Goal: Task Accomplishment & Management: Manage account settings

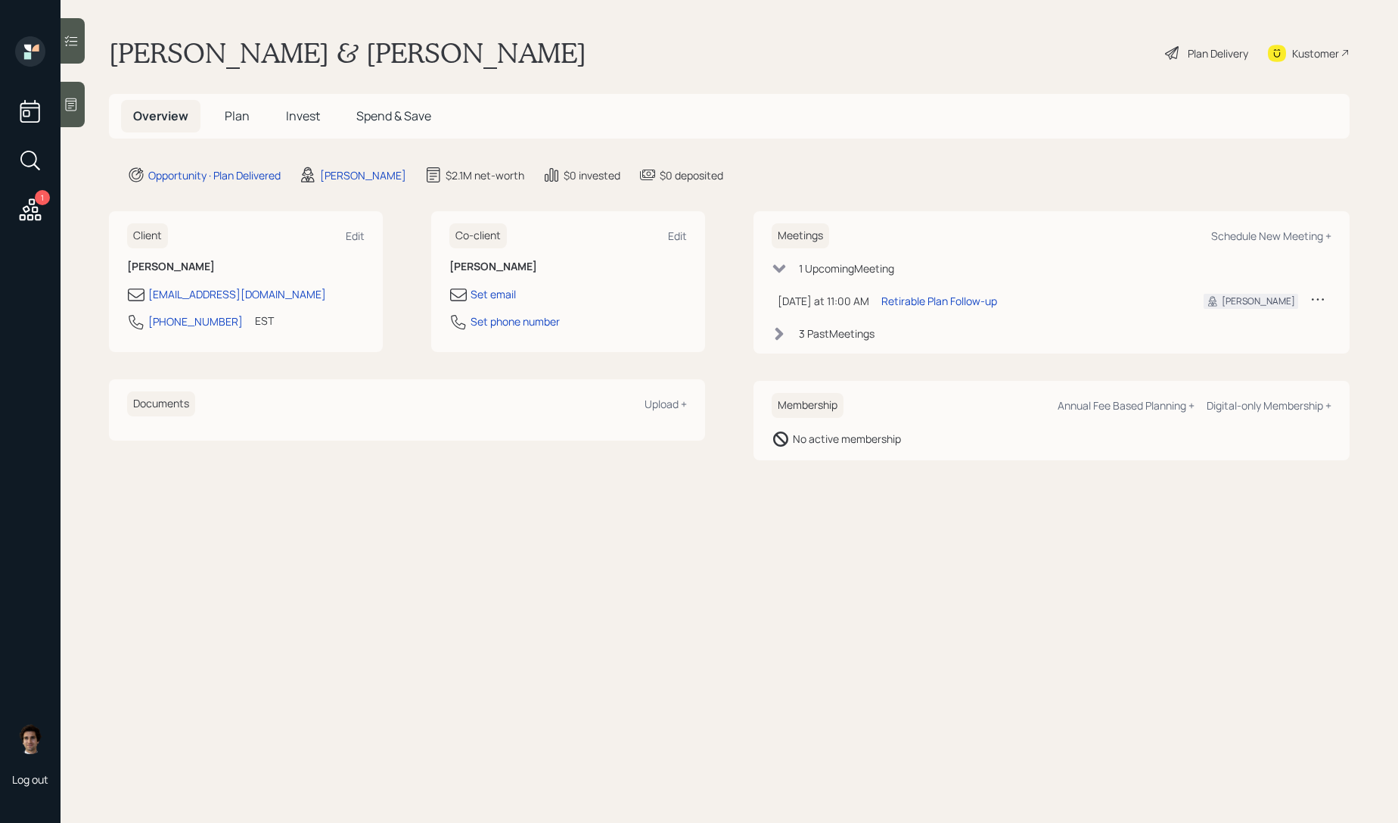
click at [1246, 58] on div "Plan Delivery" at bounding box center [1218, 53] width 61 height 16
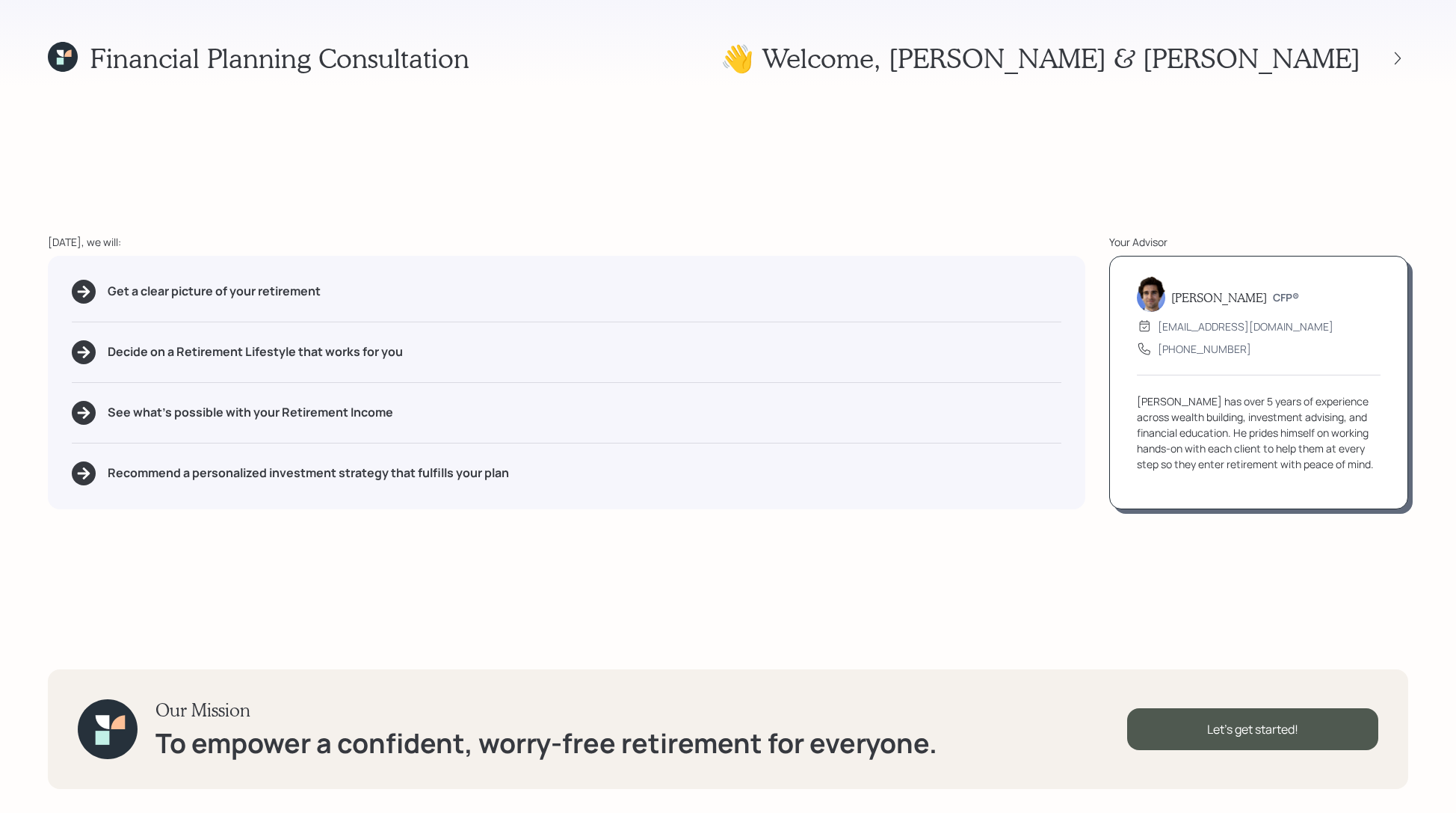
click at [1381, 41] on div "👋 Welcome , David & Alethea" at bounding box center [1064, 57] width 688 height 33
click at [1381, 68] on div at bounding box center [1397, 57] width 21 height 21
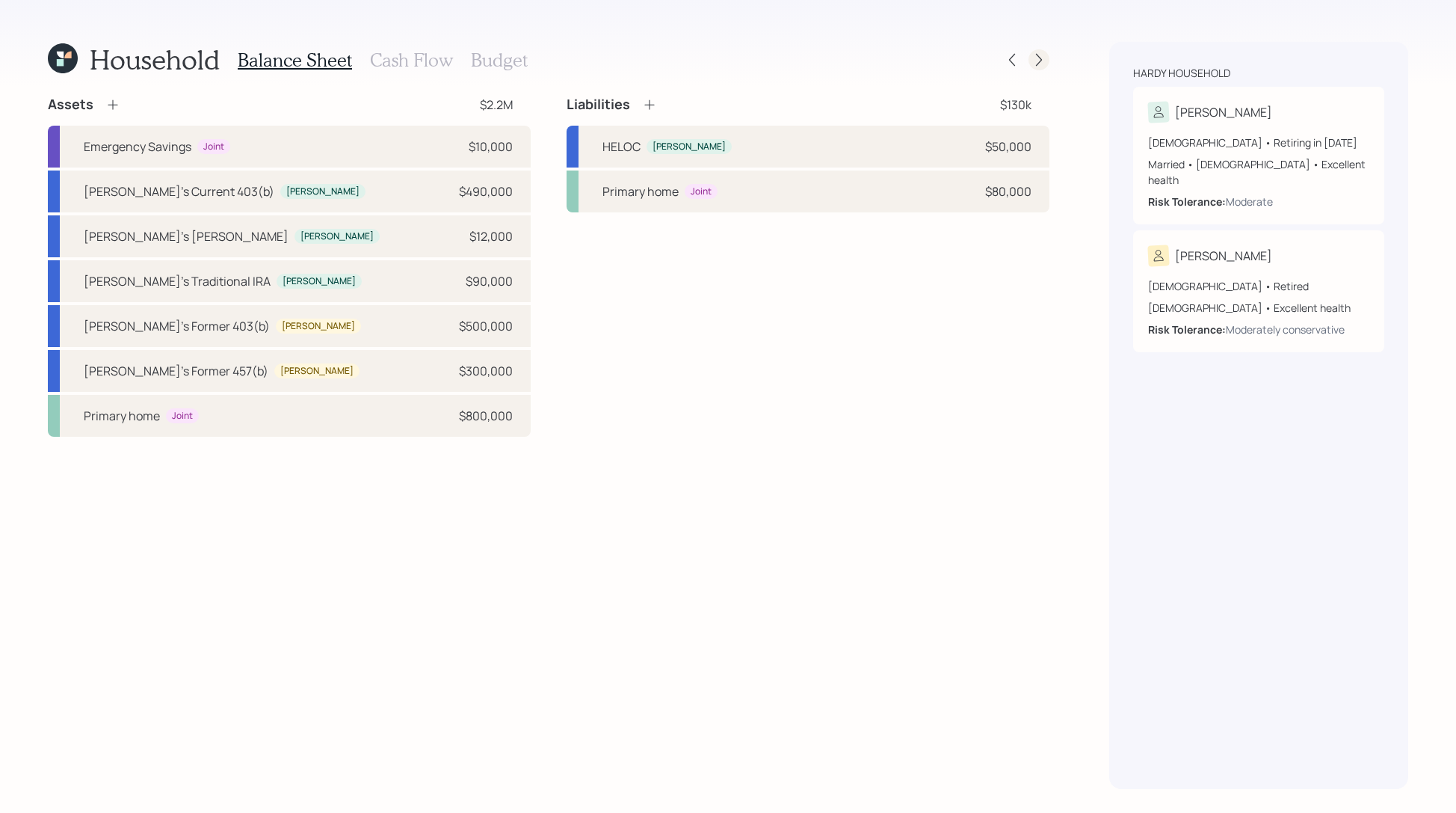
click at [1043, 66] on icon at bounding box center [1038, 59] width 15 height 15
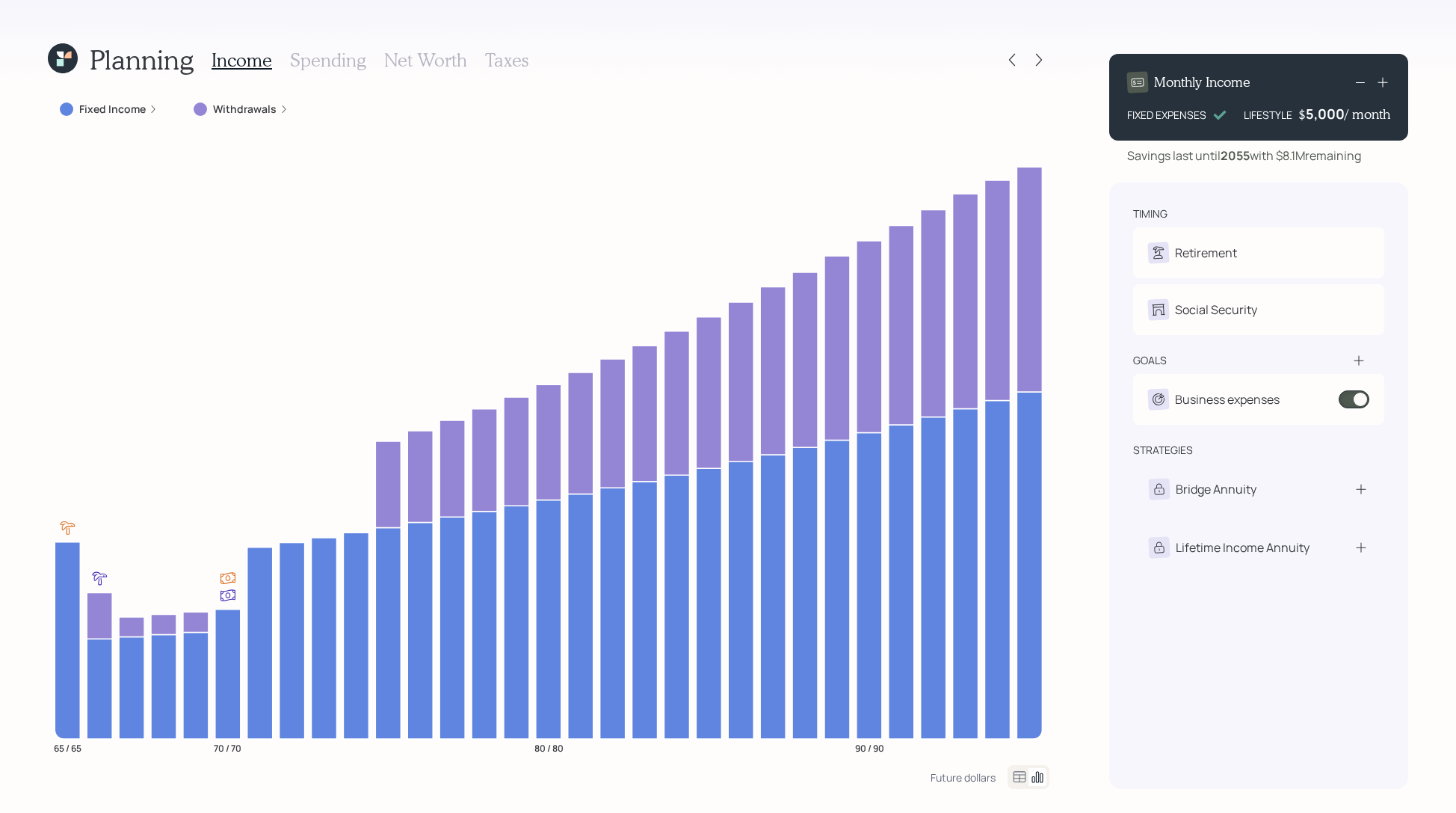
click at [1013, 72] on div "Planning Income Spending Net Worth Taxes" at bounding box center [548, 59] width 1002 height 36
click at [1013, 68] on div at bounding box center [1011, 59] width 21 height 21
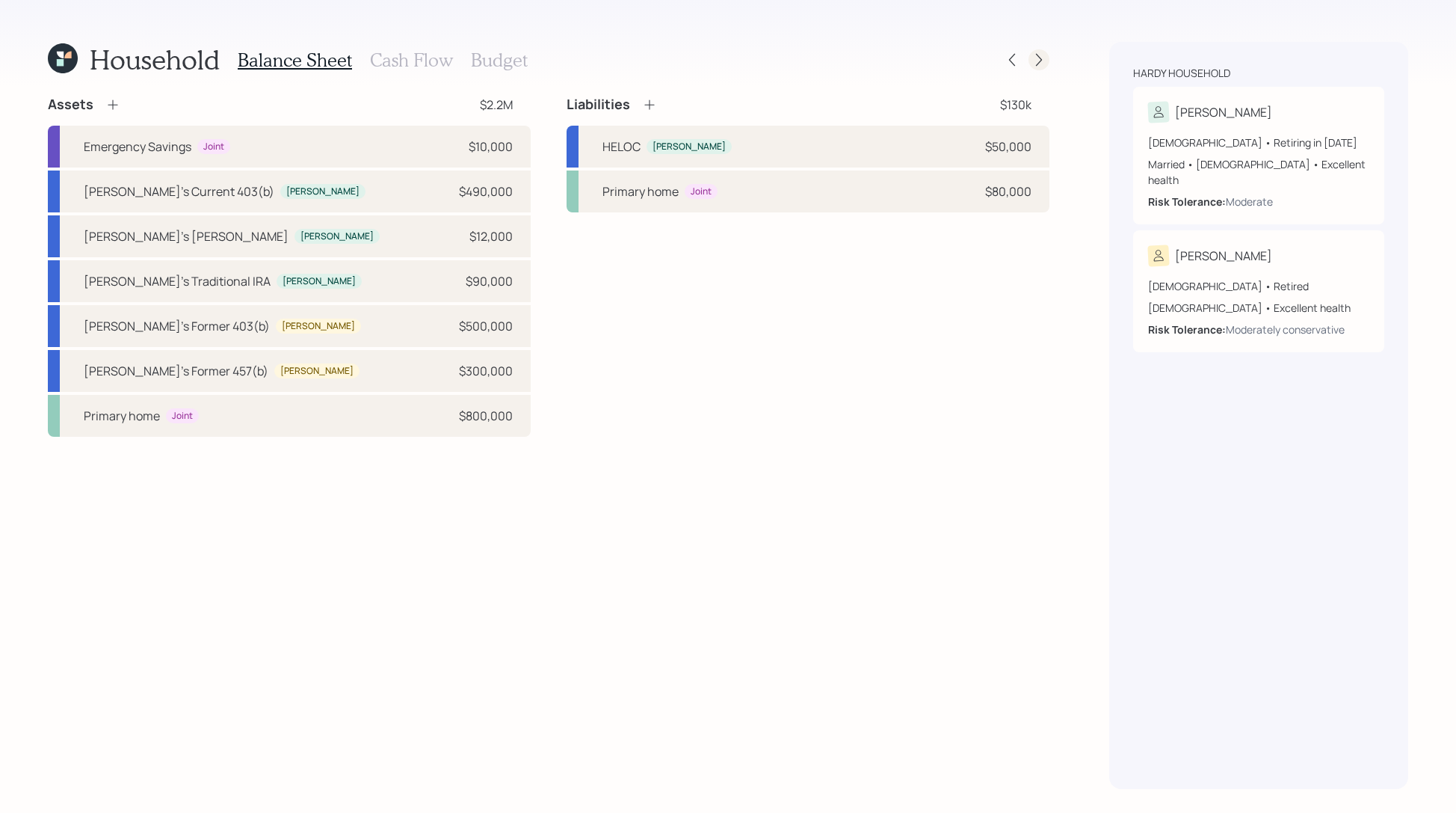
click at [1040, 52] on icon at bounding box center [1038, 59] width 15 height 15
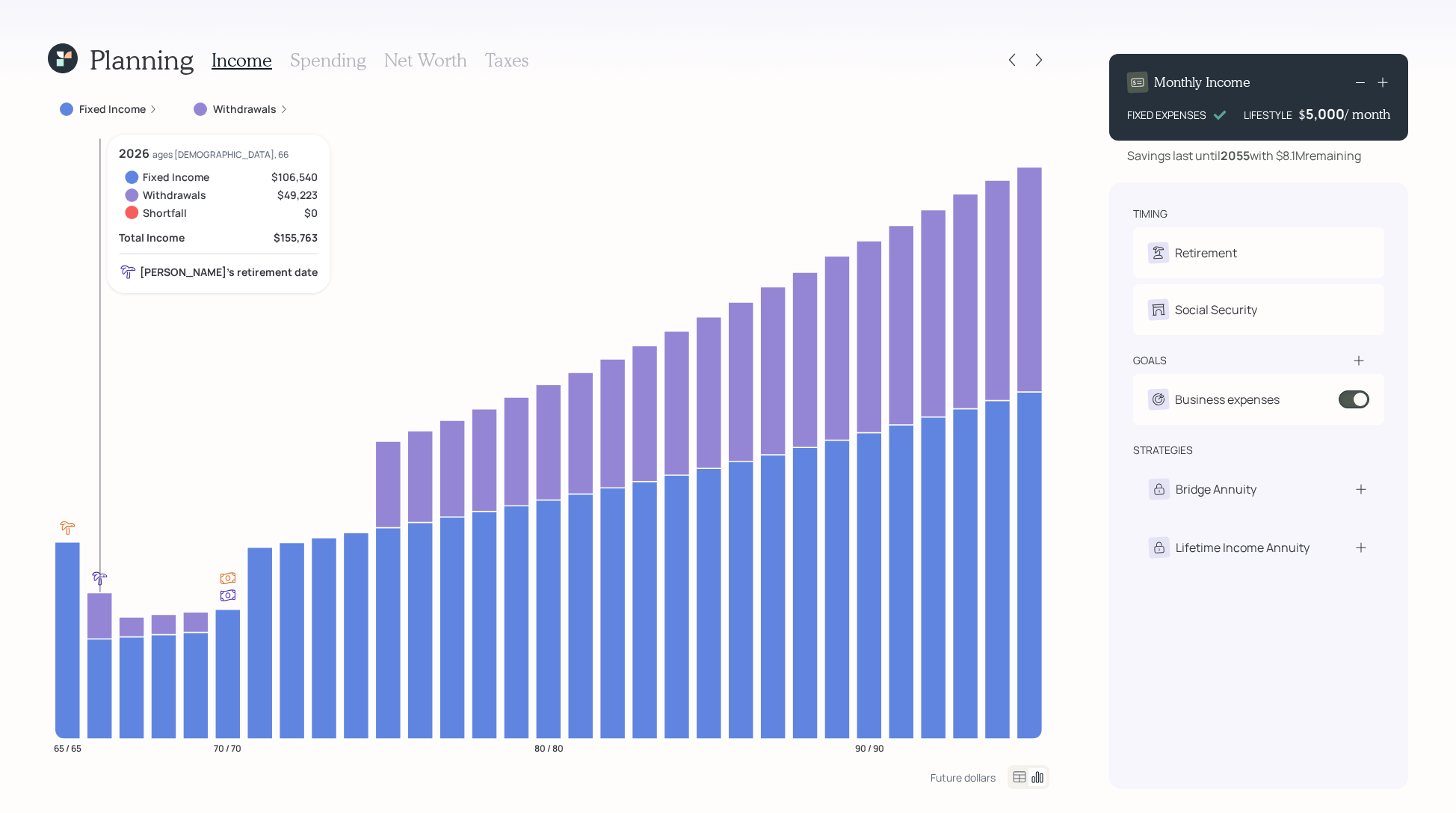
click at [114, 601] on icon "65 / 65 70 / 70 80 / 80 90 / 90" at bounding box center [548, 449] width 1002 height 630
click at [104, 614] on icon at bounding box center [100, 614] width 26 height 46
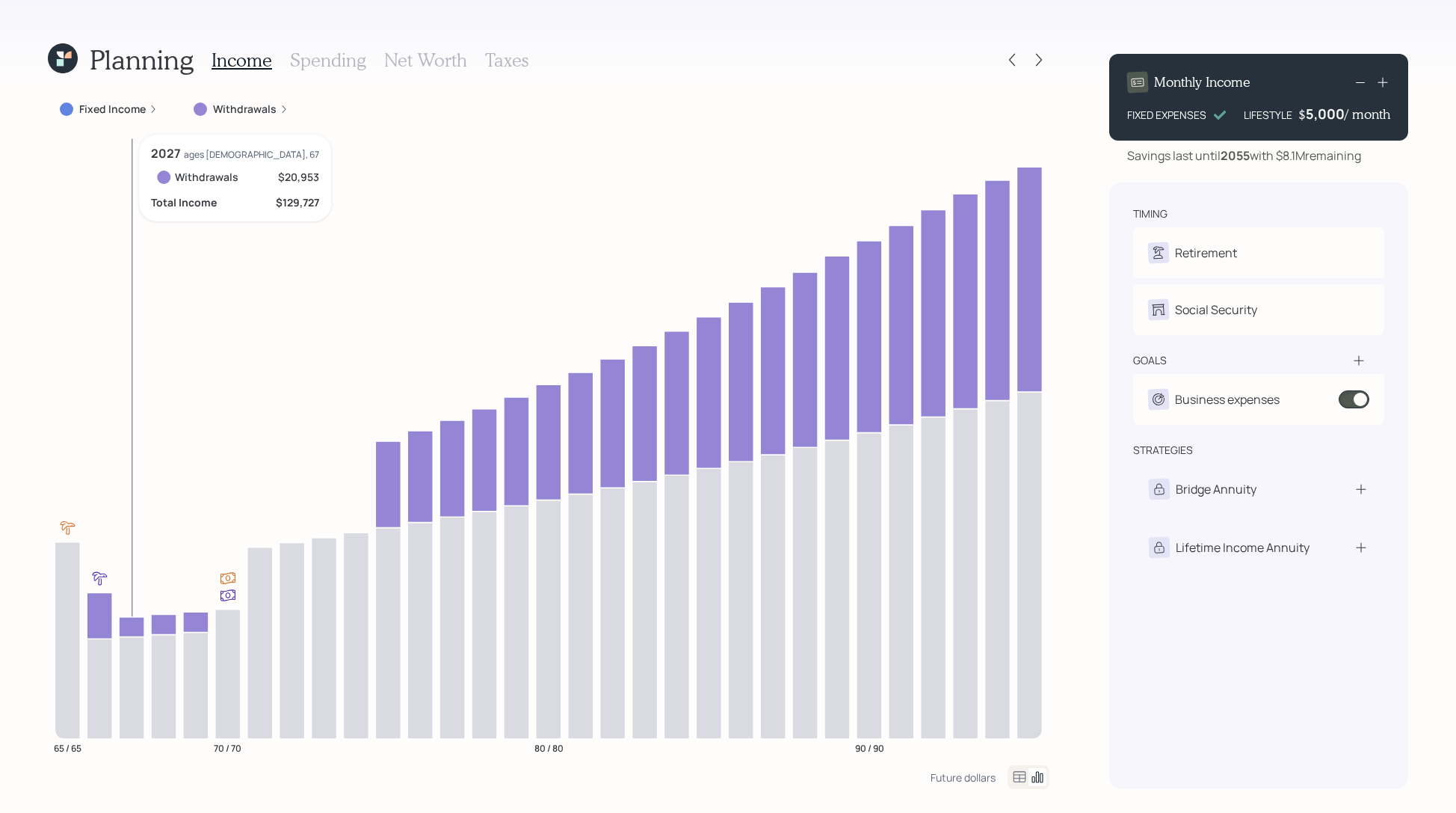
click at [117, 615] on icon "65 / 65 70 / 70 80 / 80 90 / 90" at bounding box center [548, 449] width 1002 height 630
click at [99, 601] on icon at bounding box center [100, 614] width 26 height 46
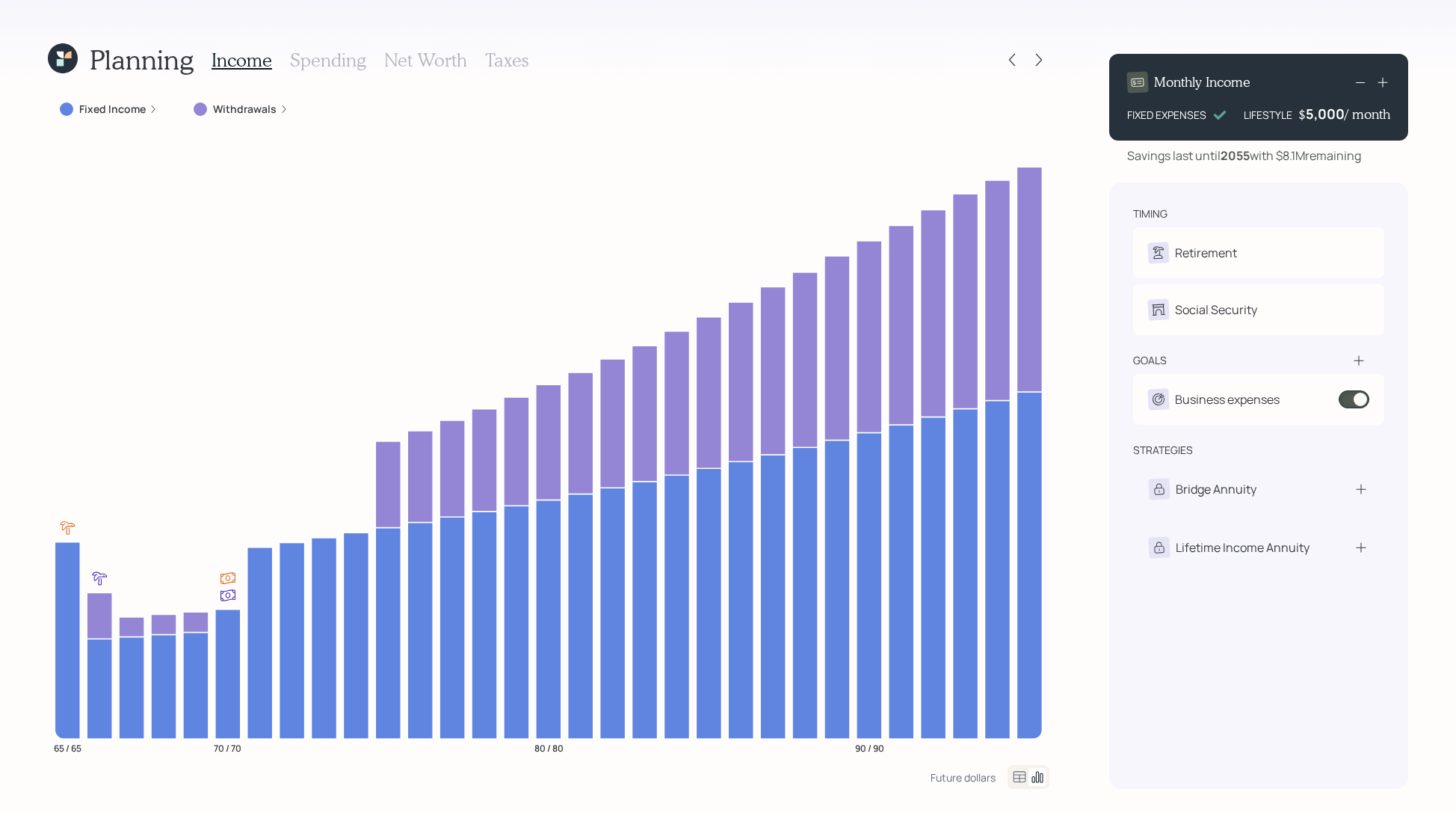
click at [131, 113] on label "Fixed Income" at bounding box center [112, 109] width 66 height 15
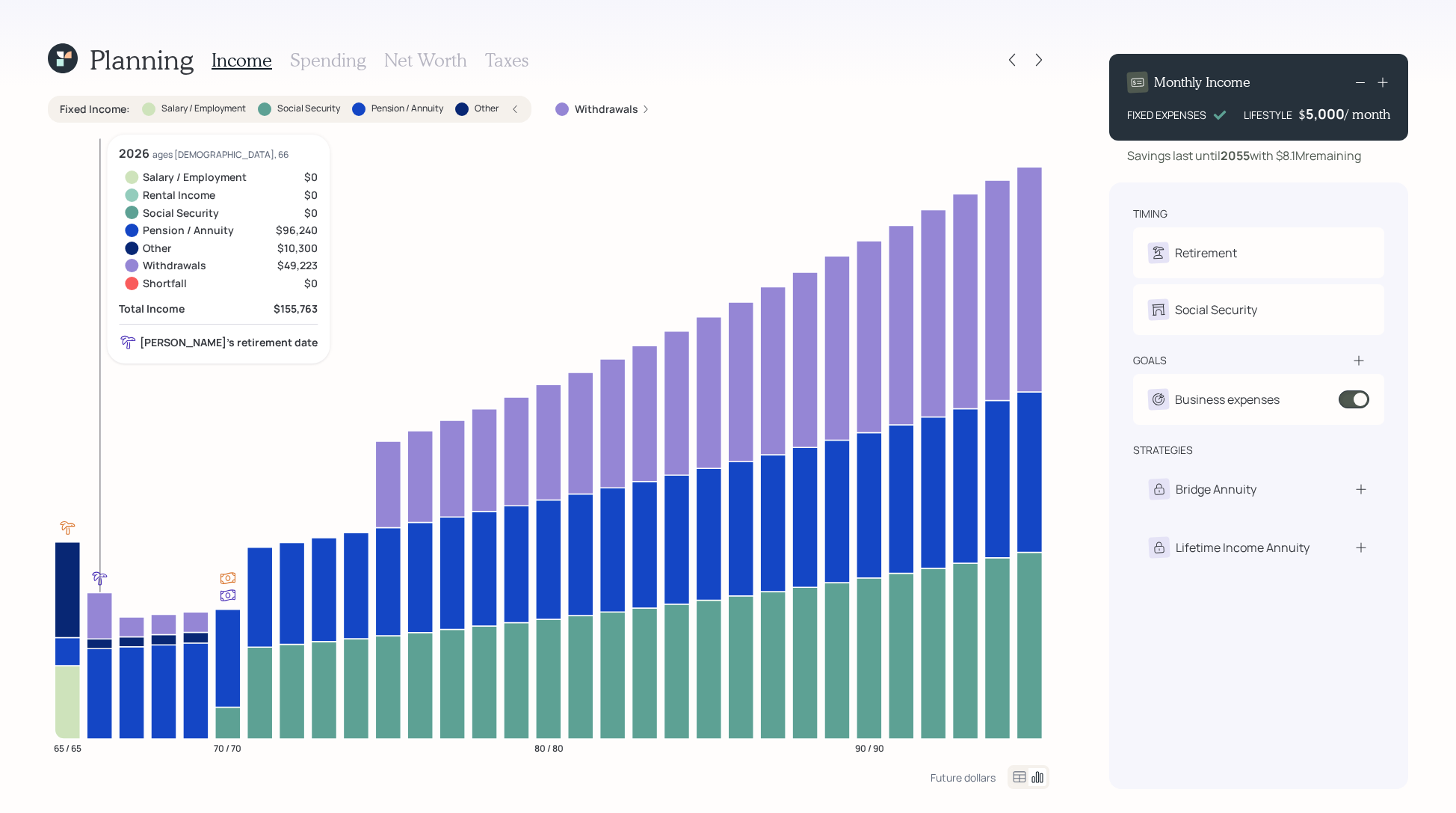
click at [100, 671] on icon at bounding box center [100, 693] width 26 height 91
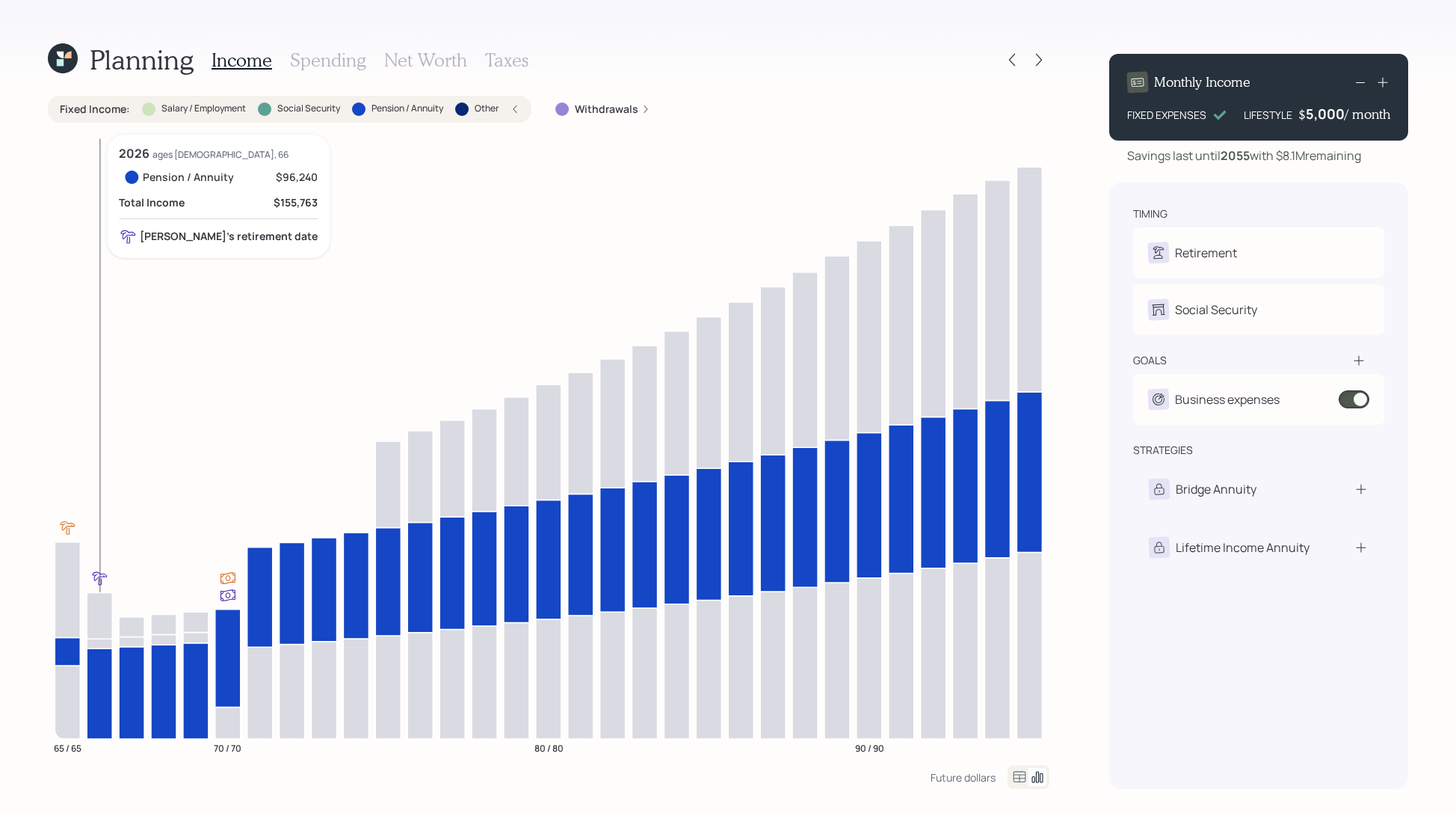
click at [107, 645] on icon at bounding box center [100, 643] width 26 height 10
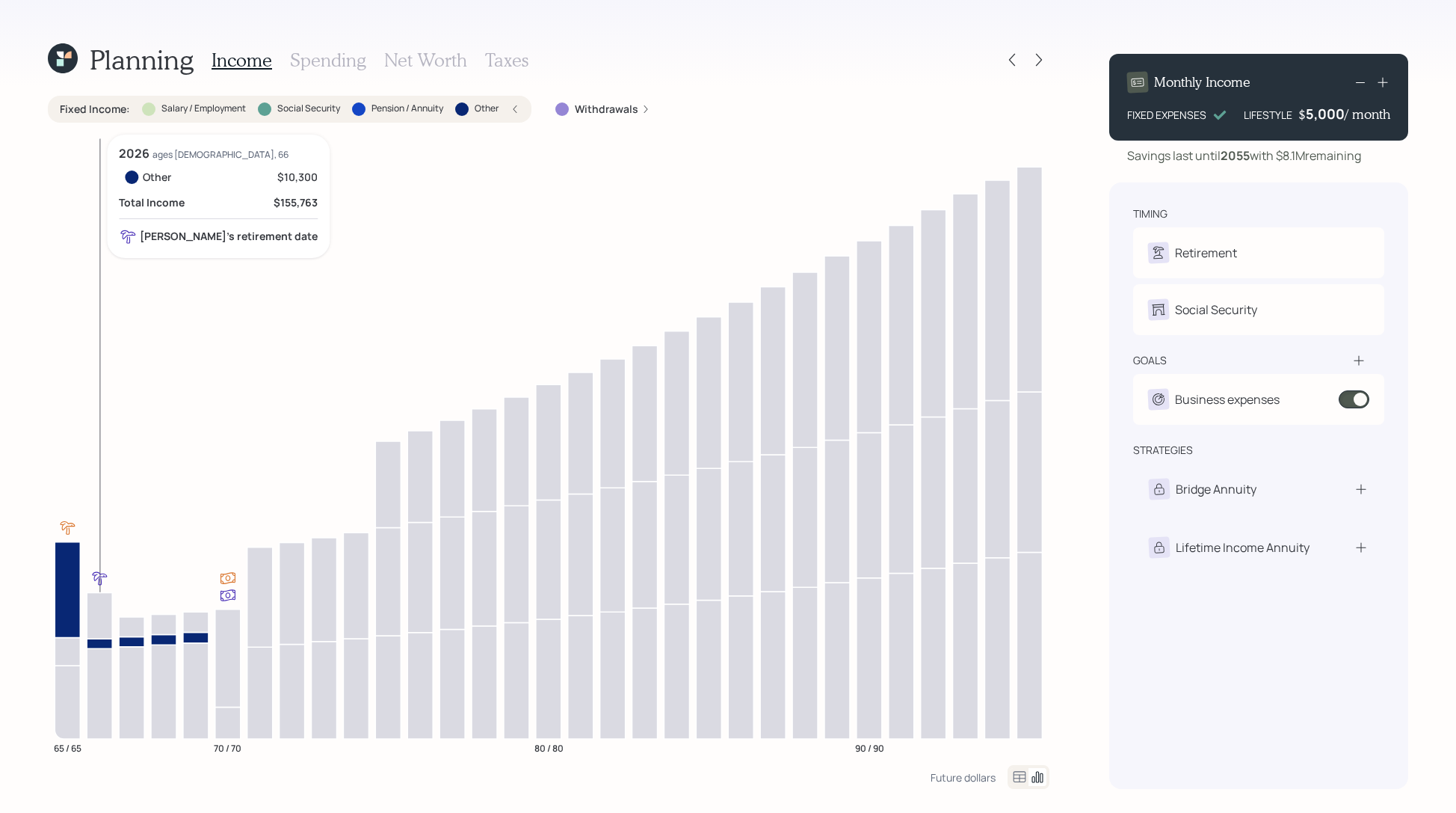
click at [107, 645] on icon at bounding box center [100, 643] width 26 height 10
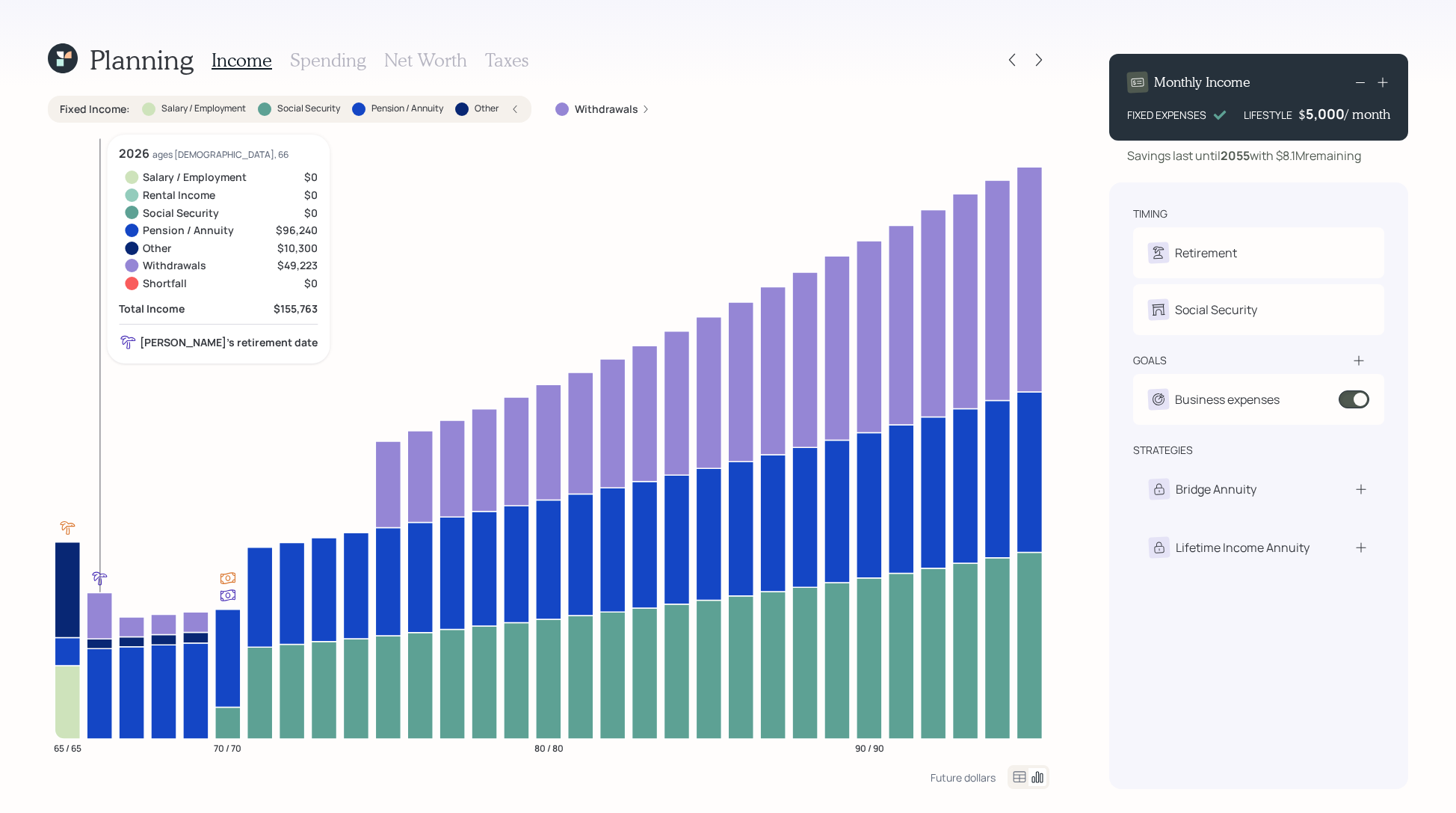
click at [97, 607] on icon at bounding box center [100, 614] width 26 height 46
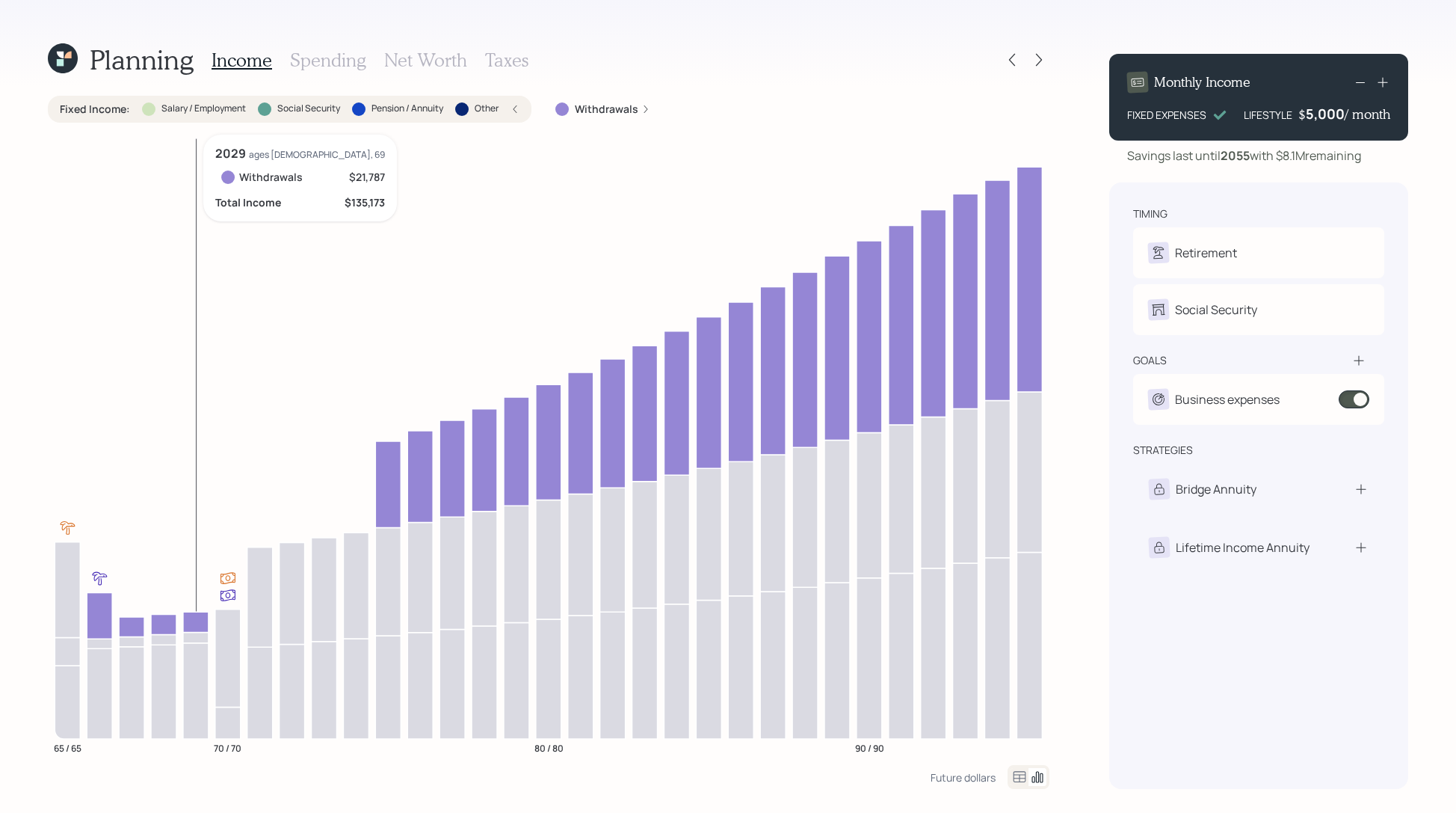
click at [201, 623] on icon at bounding box center [196, 621] width 26 height 20
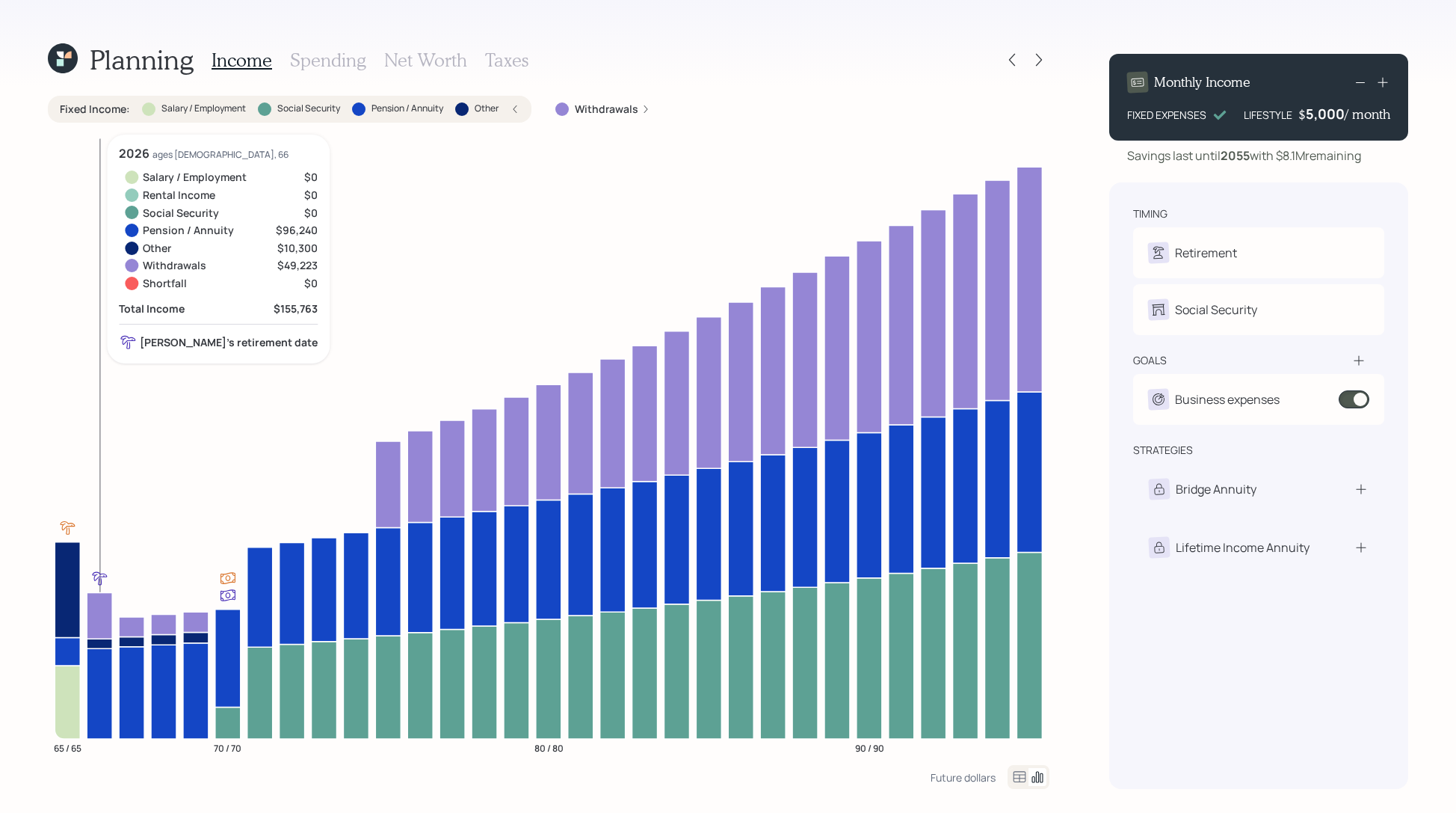
click at [94, 599] on icon at bounding box center [100, 614] width 26 height 46
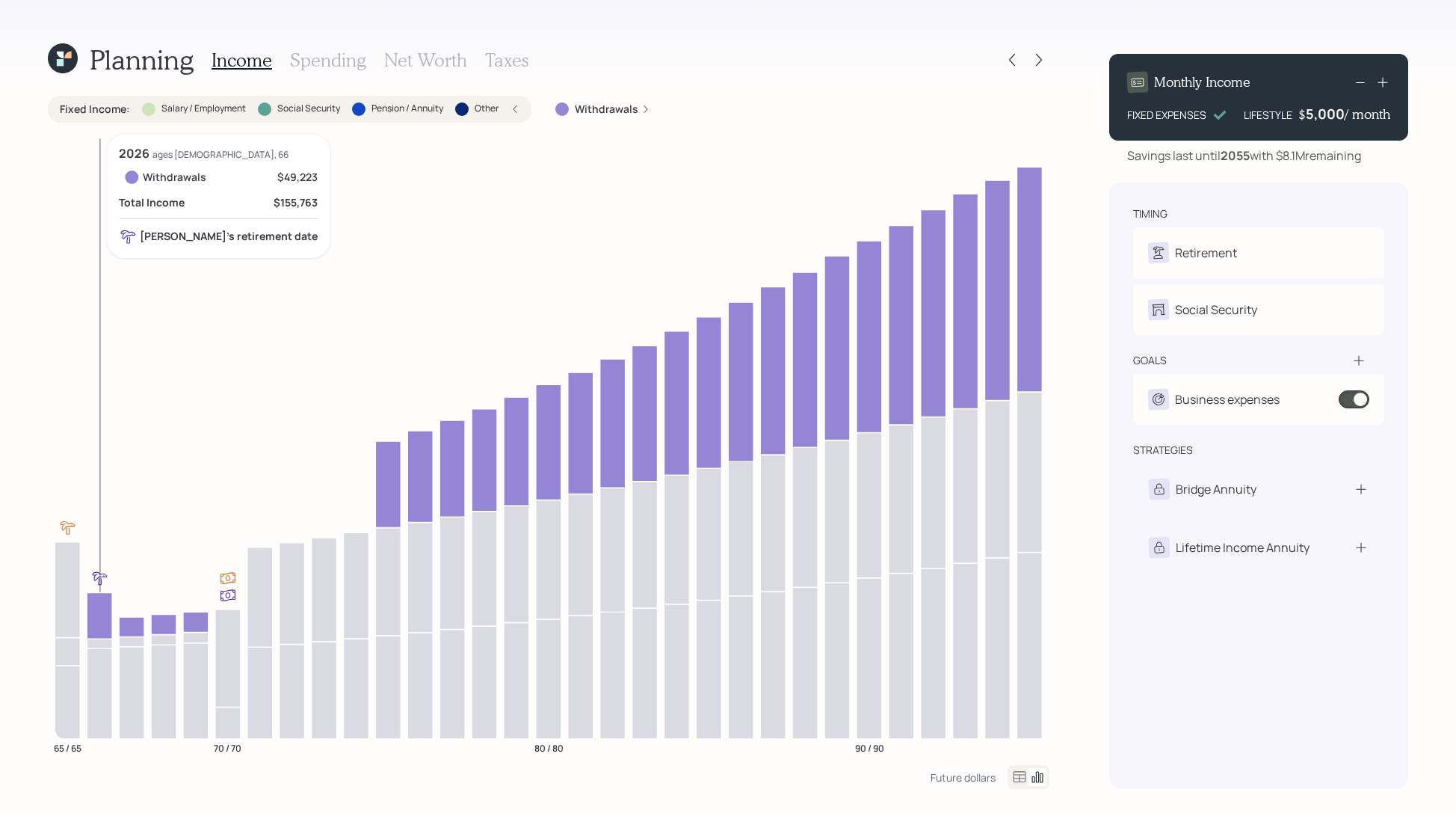
click at [96, 598] on icon at bounding box center [100, 614] width 26 height 46
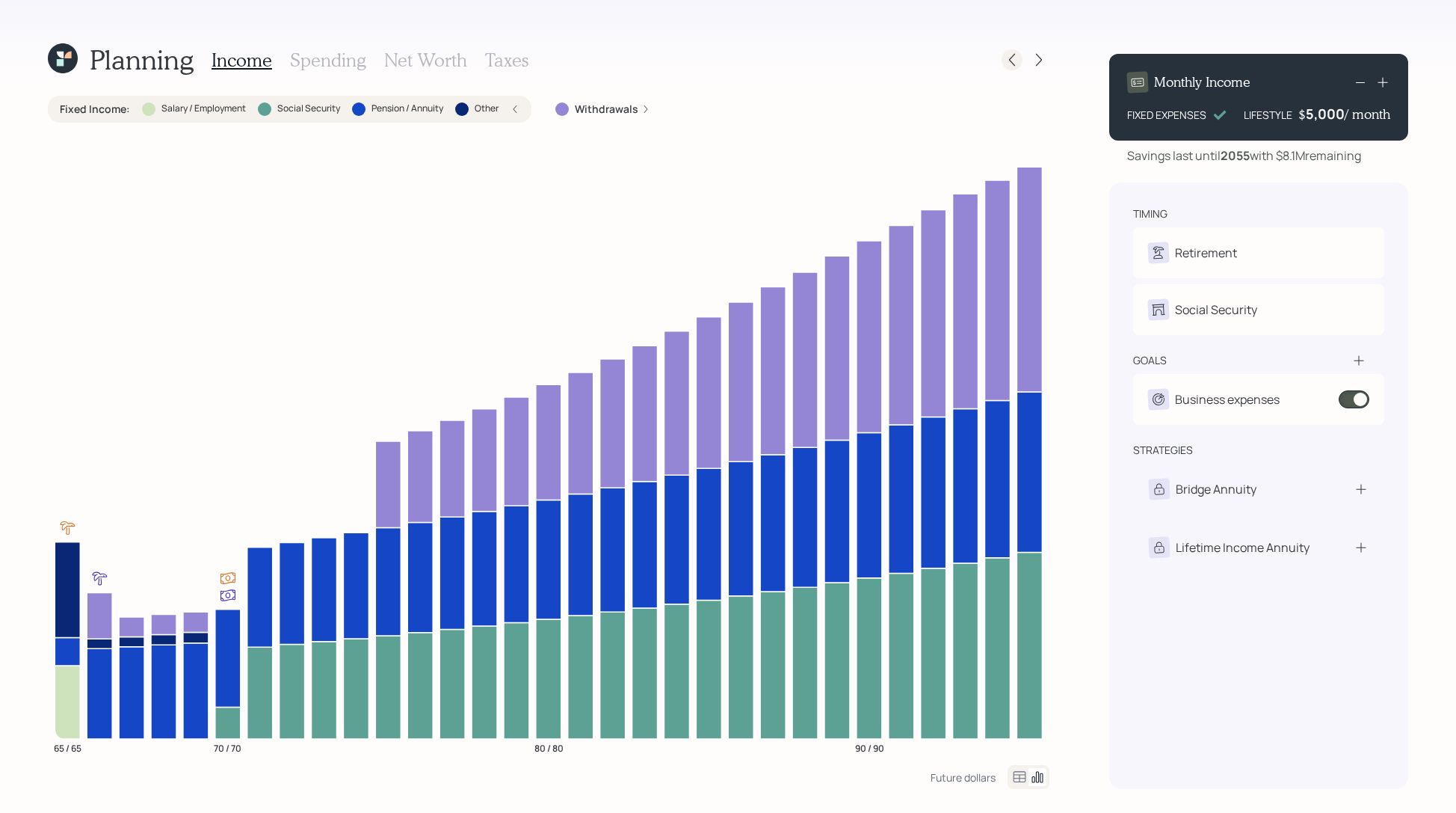
click at [1017, 63] on icon at bounding box center [1011, 59] width 15 height 15
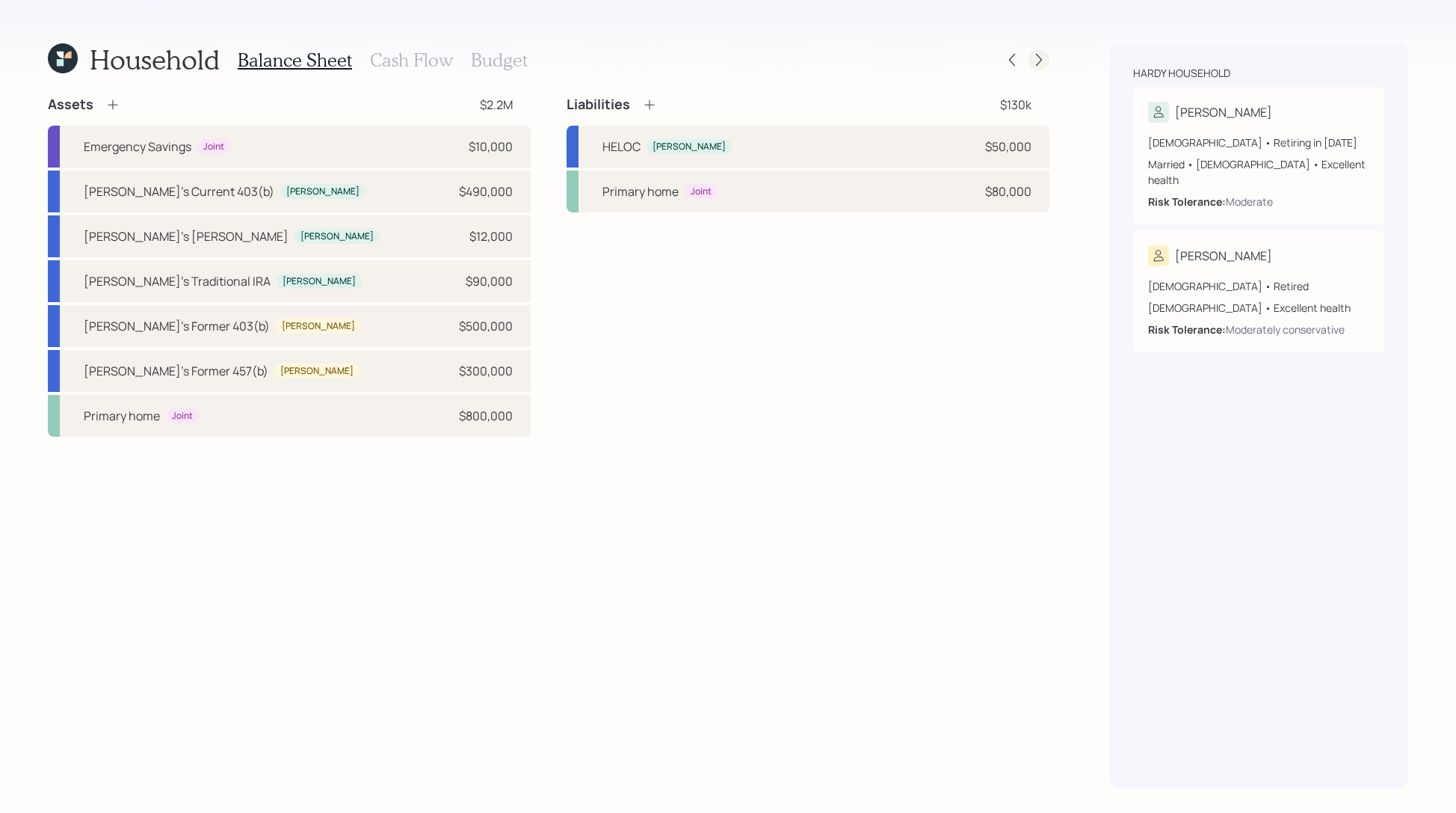
click at [1043, 60] on icon at bounding box center [1038, 59] width 15 height 15
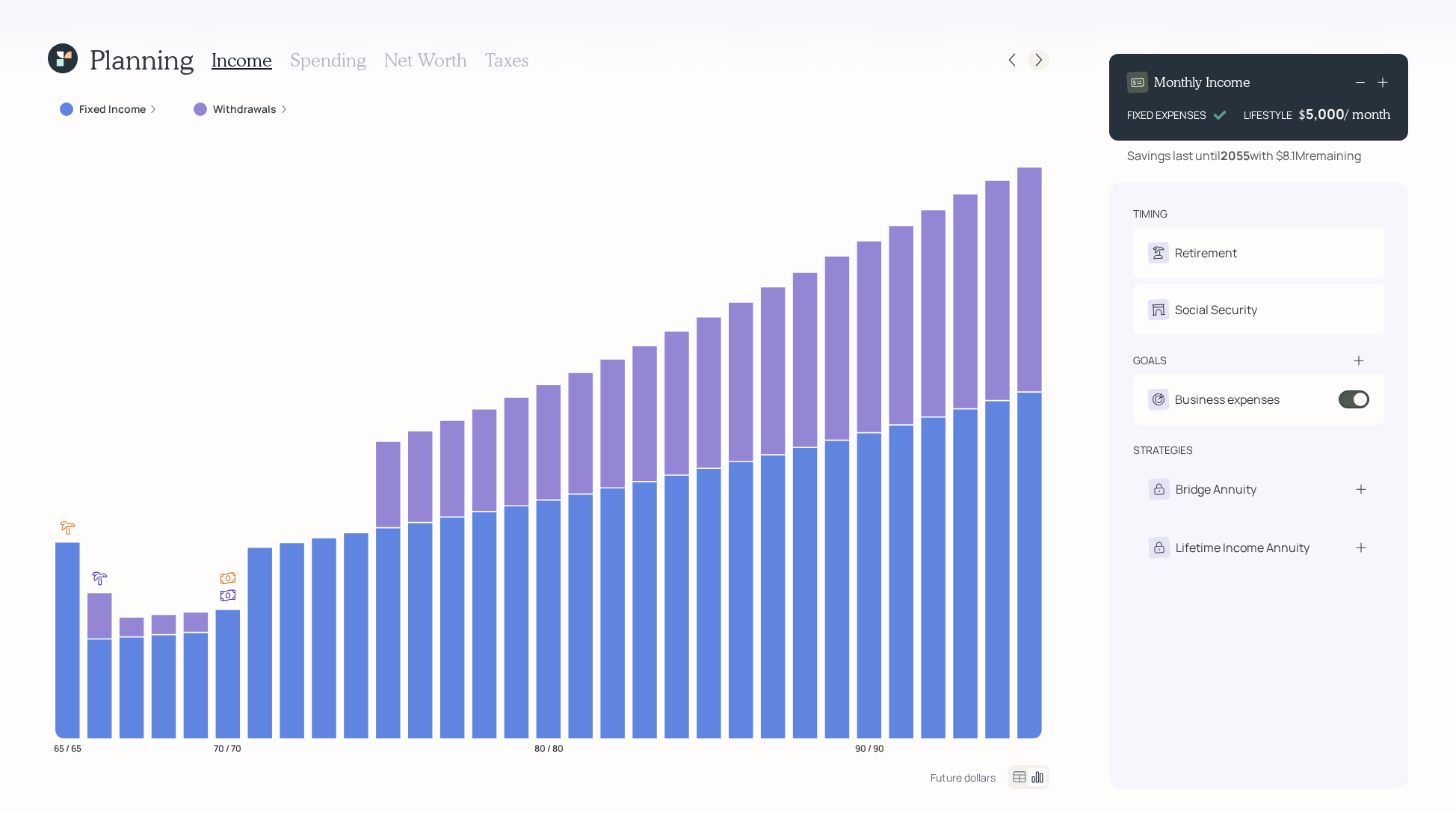
click at [1034, 64] on icon at bounding box center [1038, 59] width 15 height 15
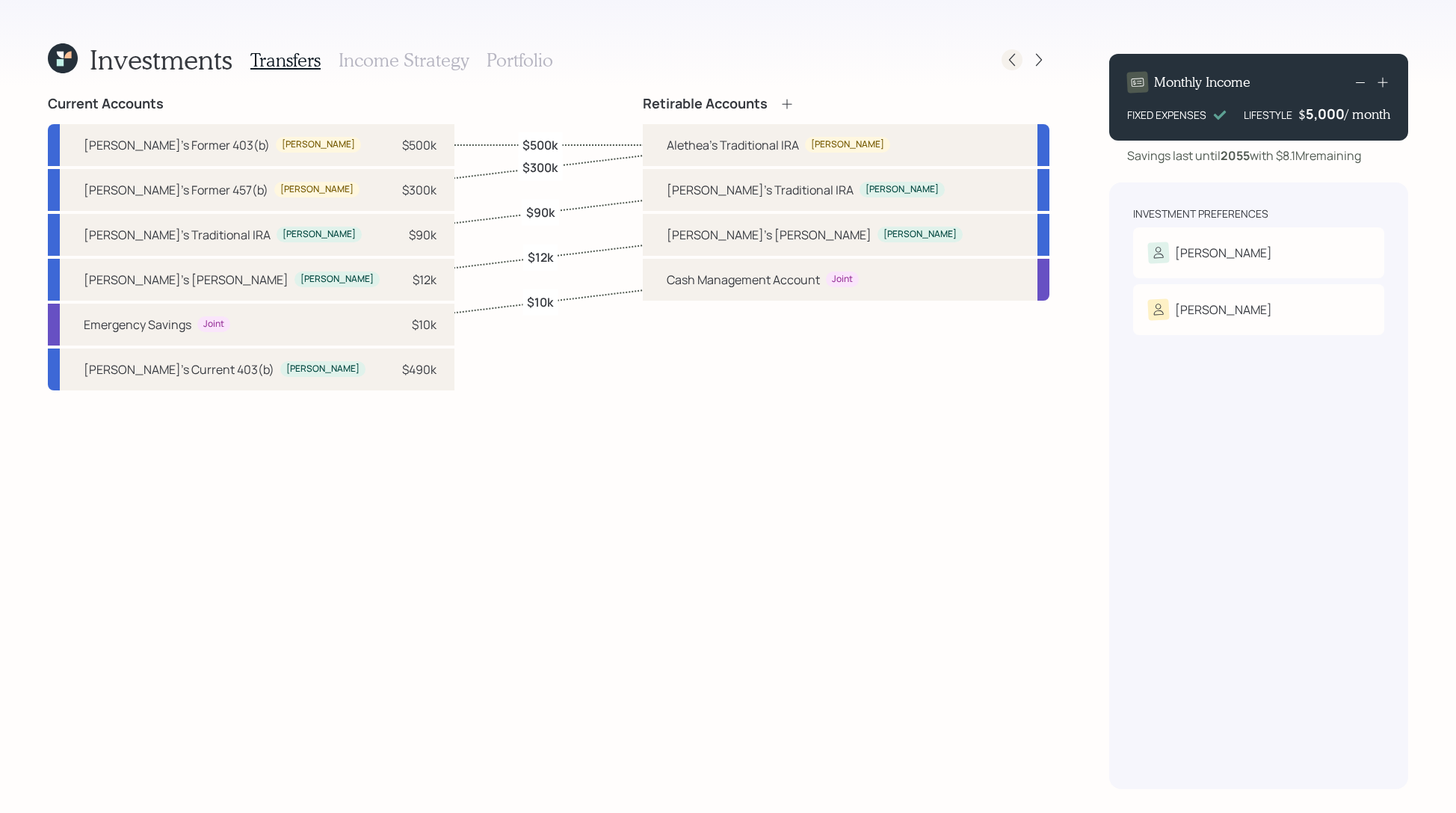
click at [1021, 61] on div at bounding box center [1011, 59] width 21 height 21
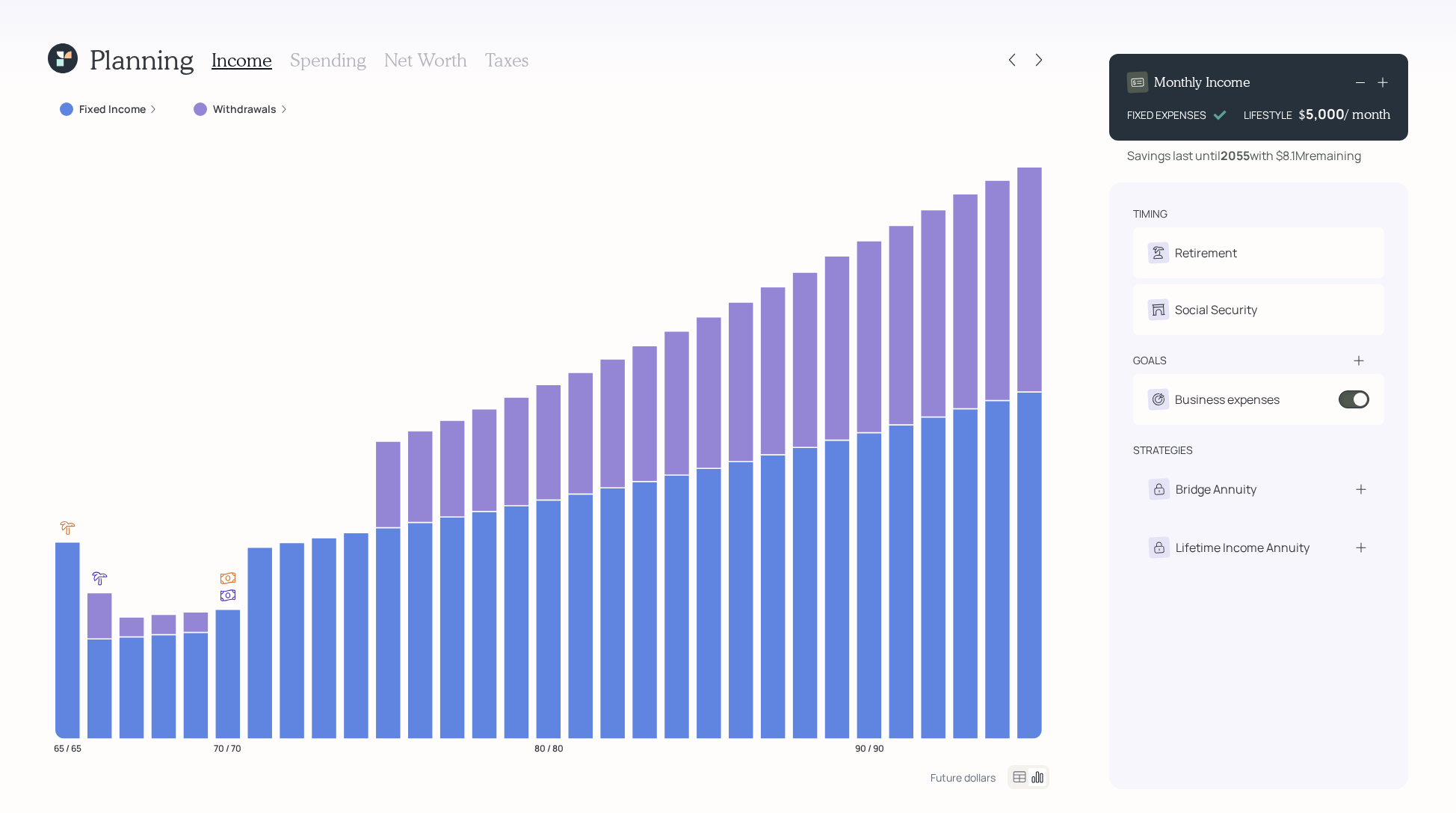
click at [1021, 61] on div at bounding box center [1011, 59] width 21 height 21
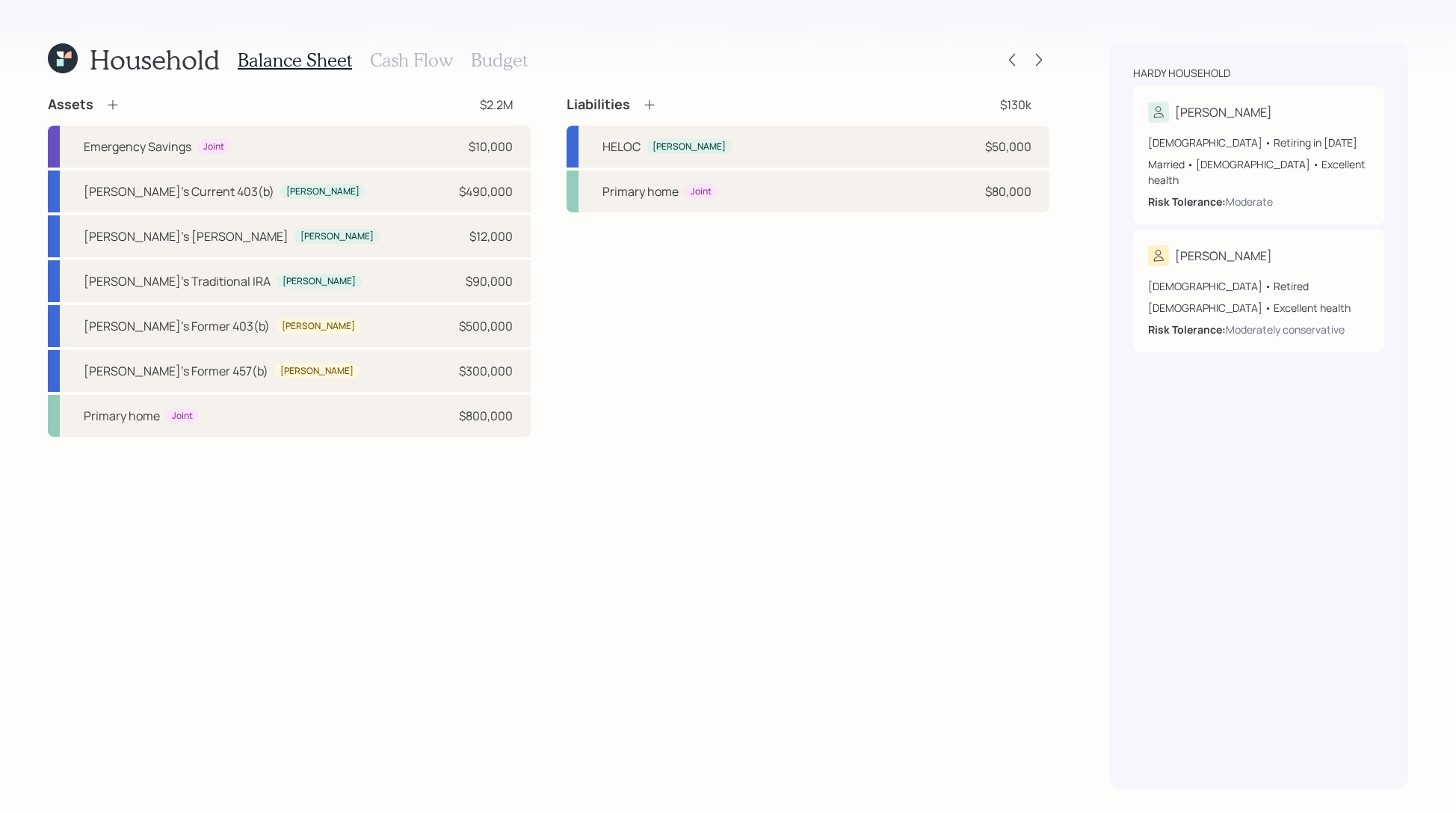
click at [396, 58] on h3 "Cash Flow" at bounding box center [412, 60] width 83 height 22
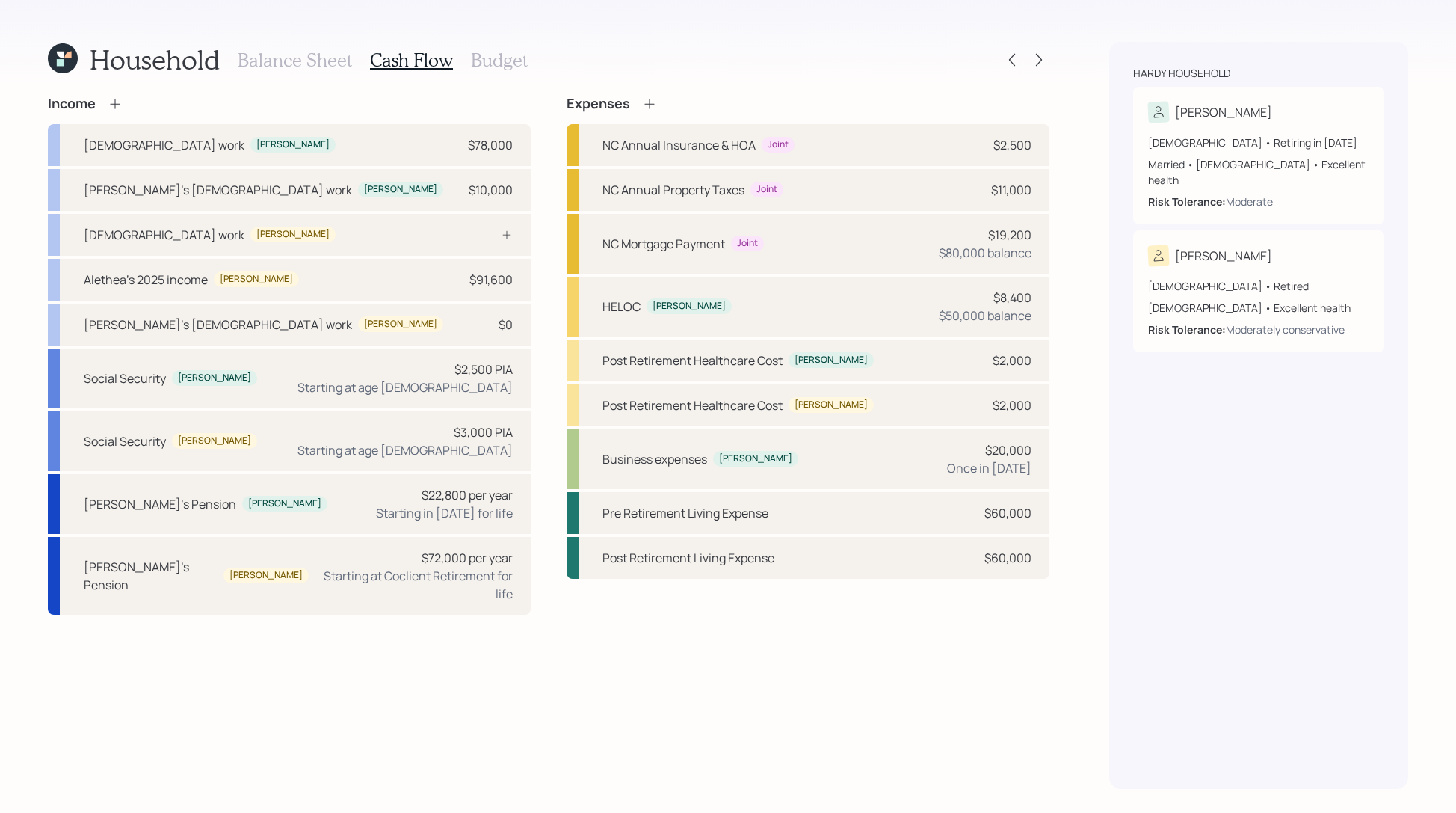
click at [506, 59] on h3 "Budget" at bounding box center [500, 60] width 57 height 22
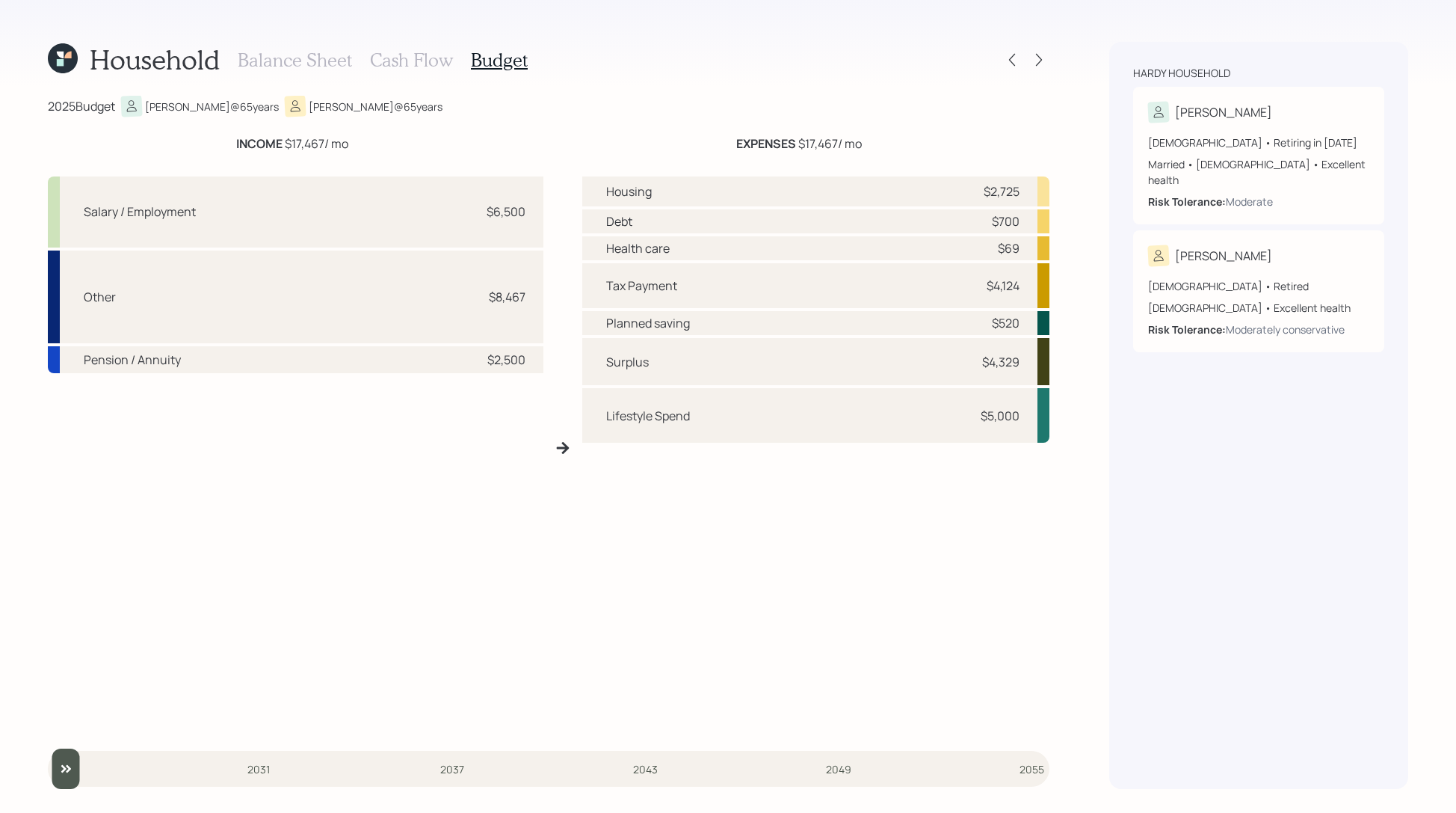
click at [324, 58] on h3 "Balance Sheet" at bounding box center [295, 60] width 115 height 22
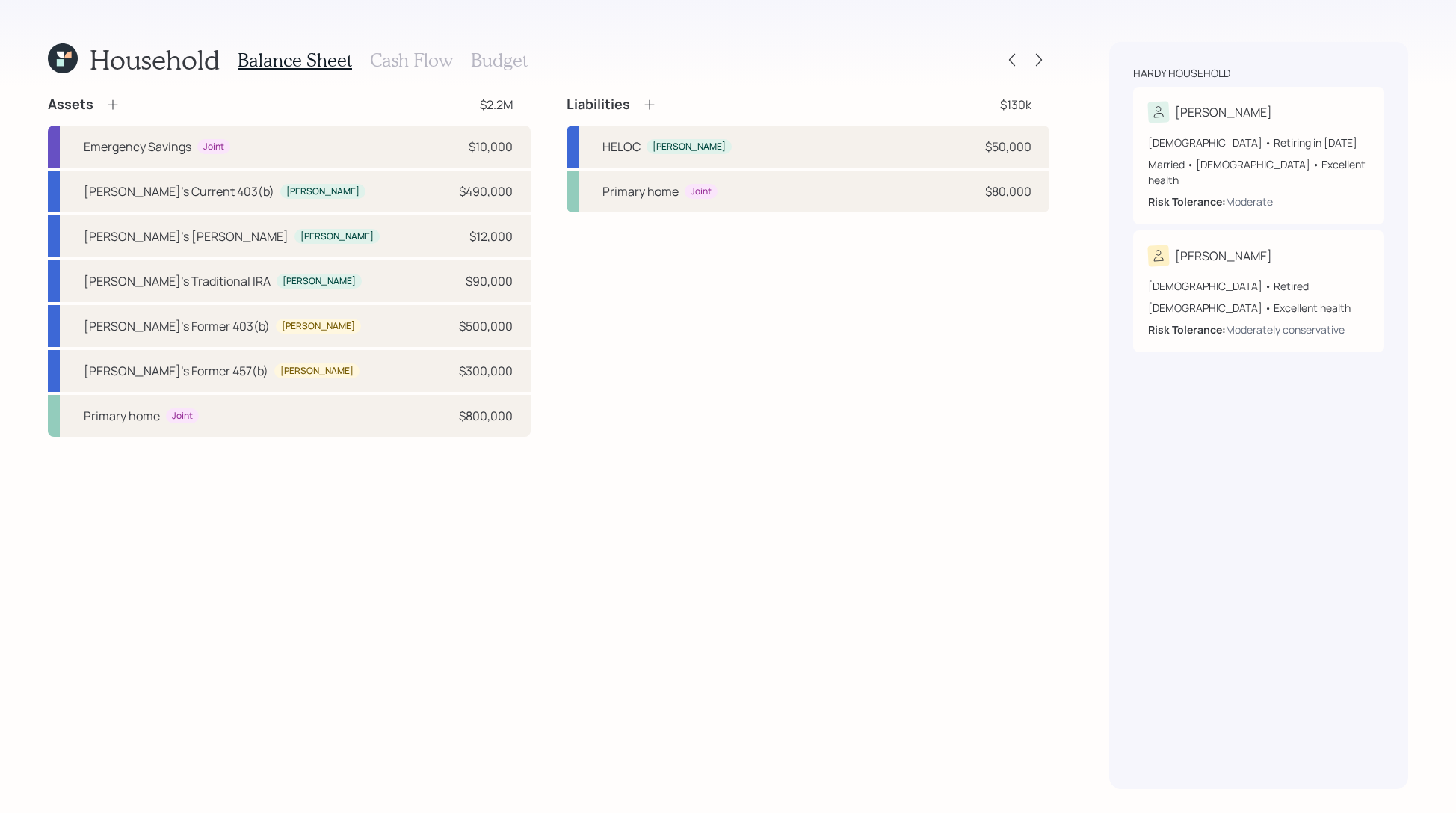
click at [55, 66] on icon at bounding box center [62, 58] width 30 height 30
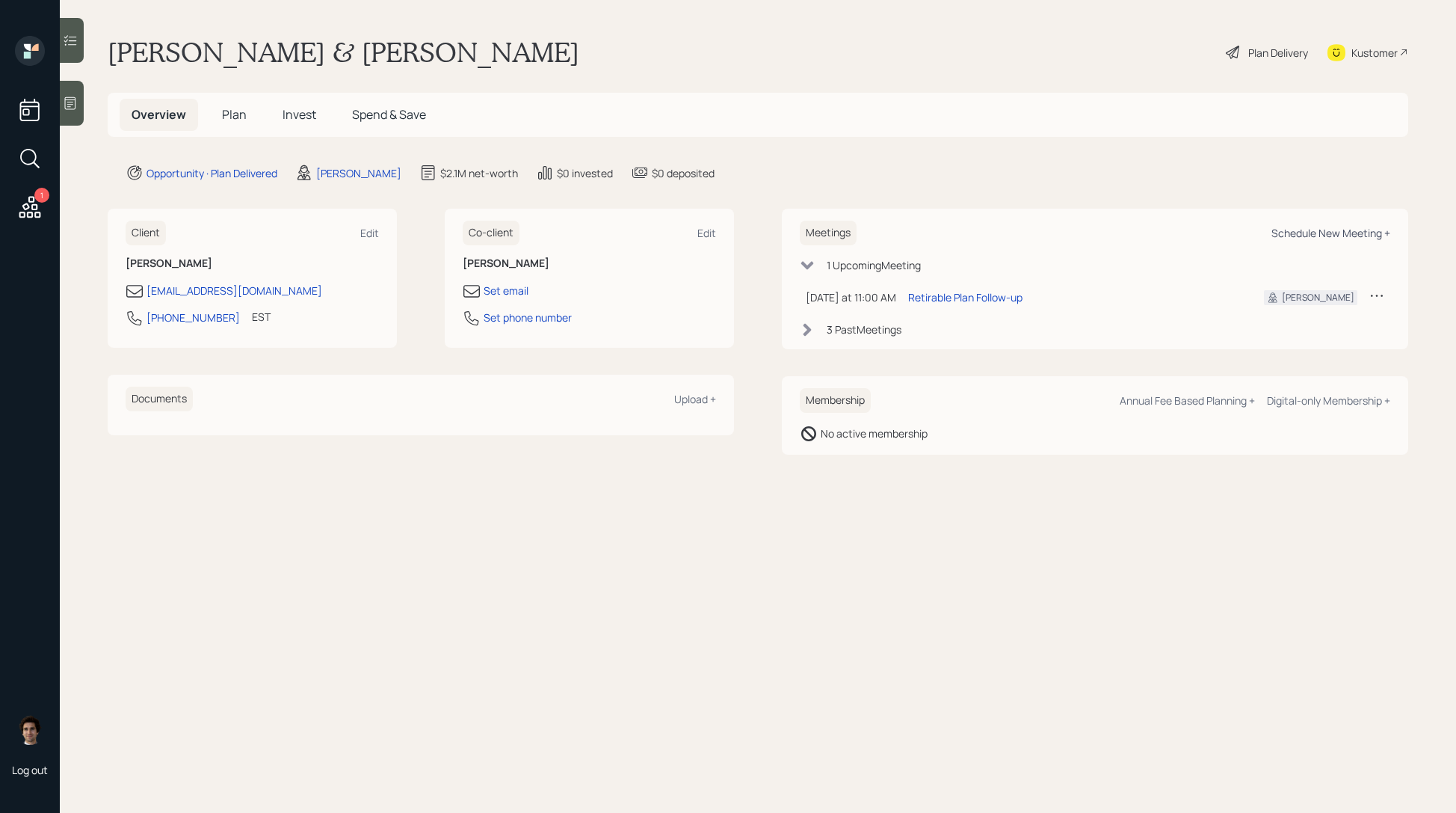
click at [1338, 232] on div "Schedule New Meeting +" at bounding box center [1331, 233] width 119 height 14
select select "59554aeb-d739-4552-90b9-0d27d70b4bf7"
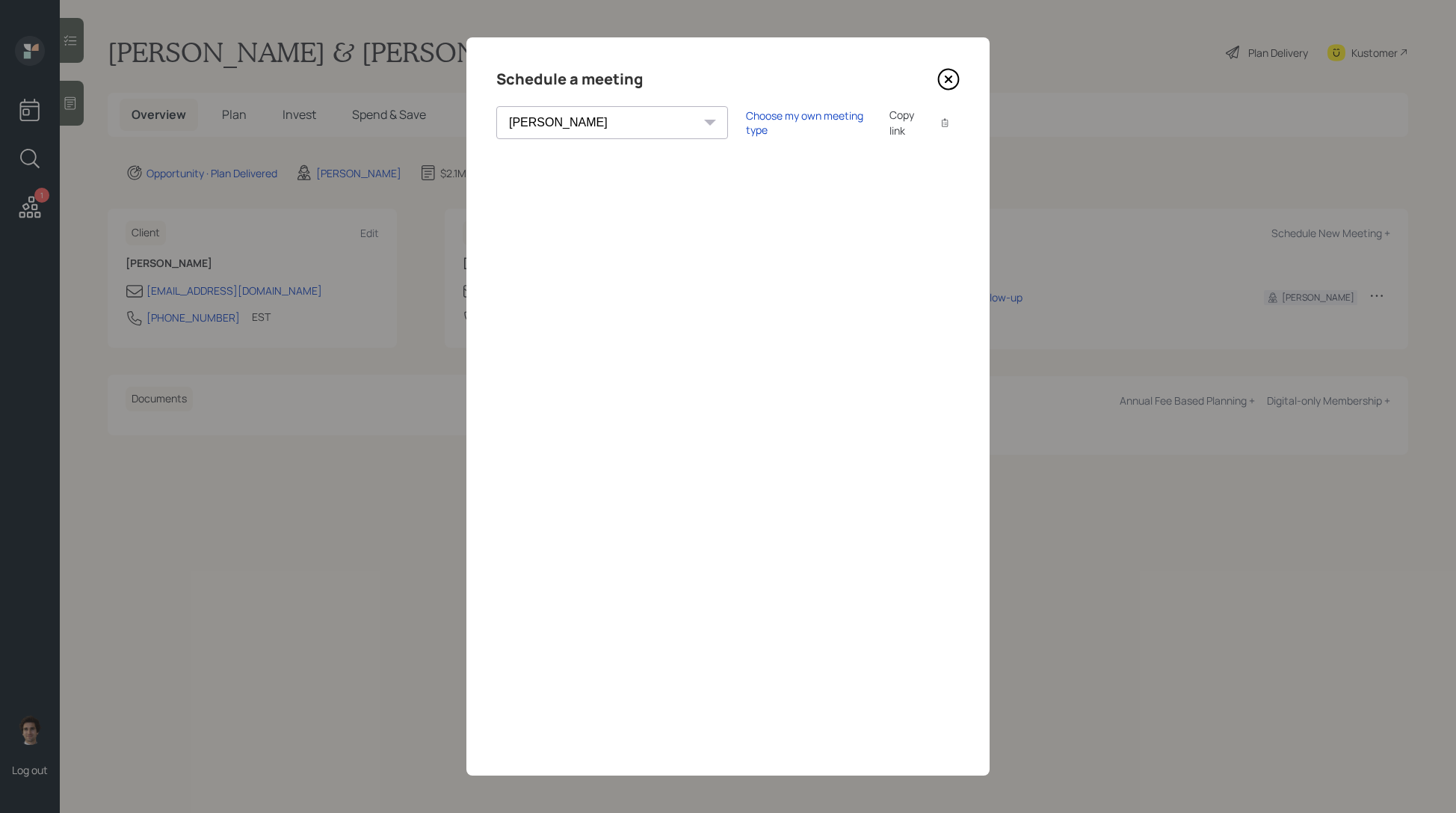
click at [949, 78] on icon at bounding box center [948, 79] width 6 height 6
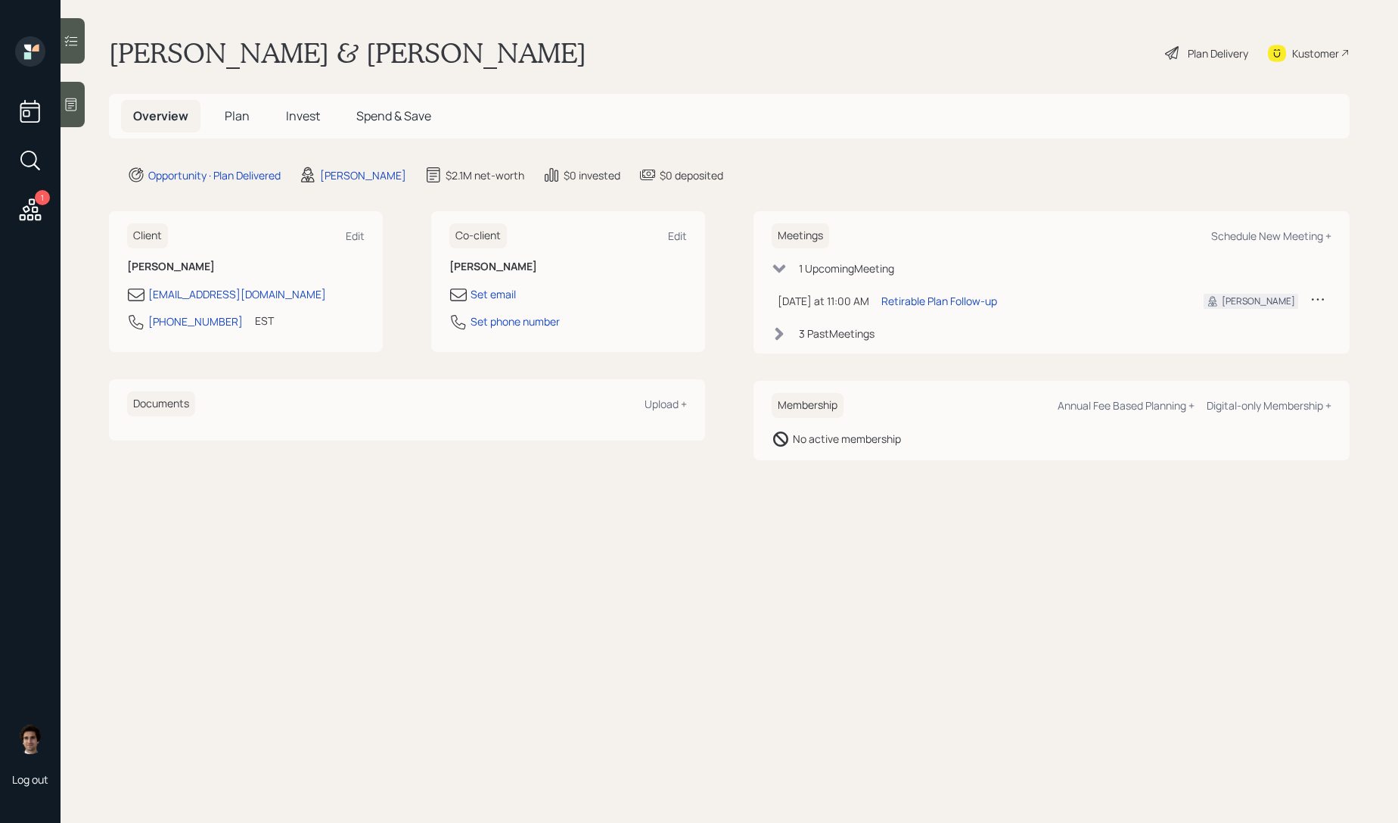
click at [262, 115] on div "Overview Plan Invest Spend & Save" at bounding box center [282, 116] width 322 height 33
click at [232, 120] on span "Plan" at bounding box center [237, 115] width 25 height 17
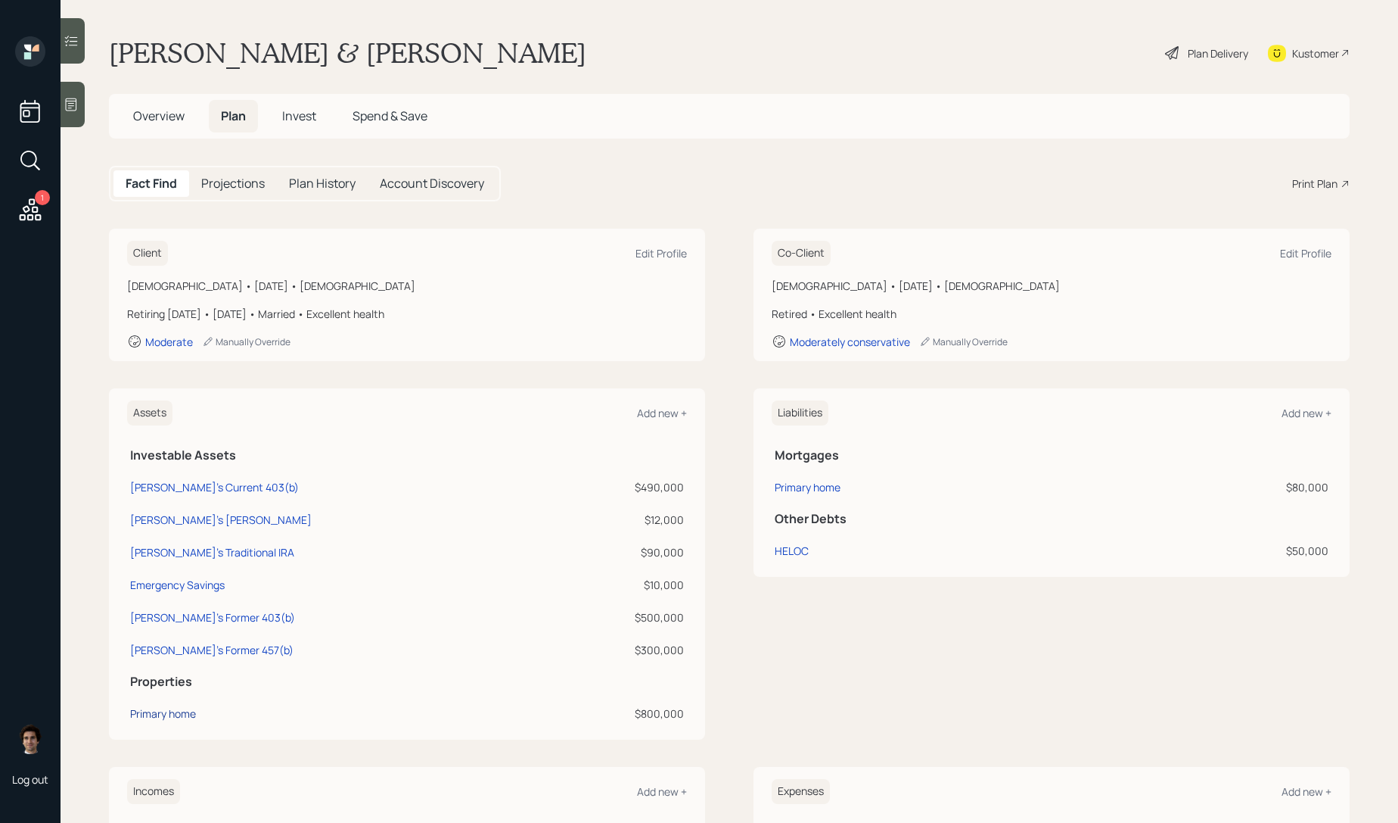
click at [190, 710] on div "Primary home" at bounding box center [163, 713] width 66 height 16
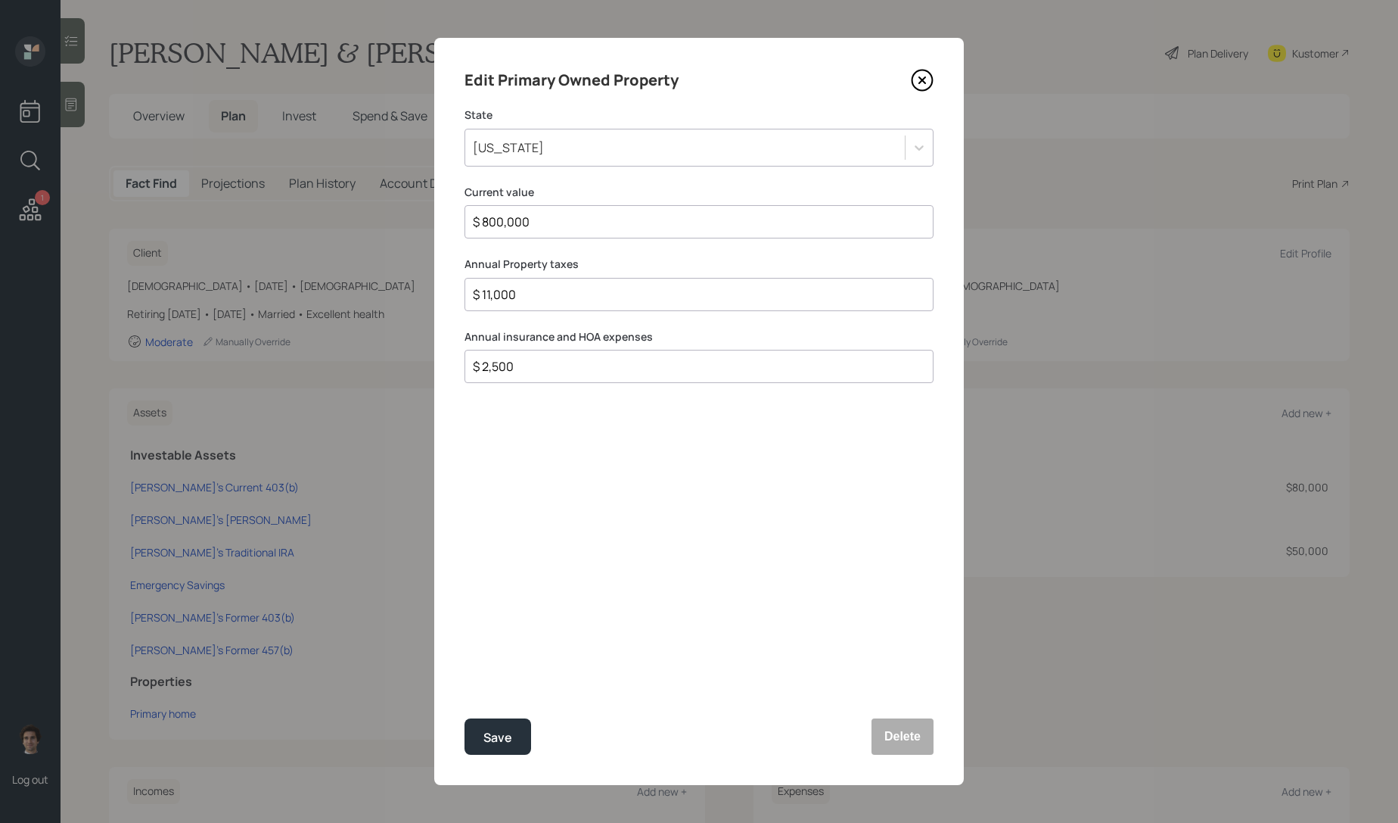
click at [930, 79] on icon at bounding box center [922, 80] width 23 height 23
